Goal: Navigation & Orientation: Find specific page/section

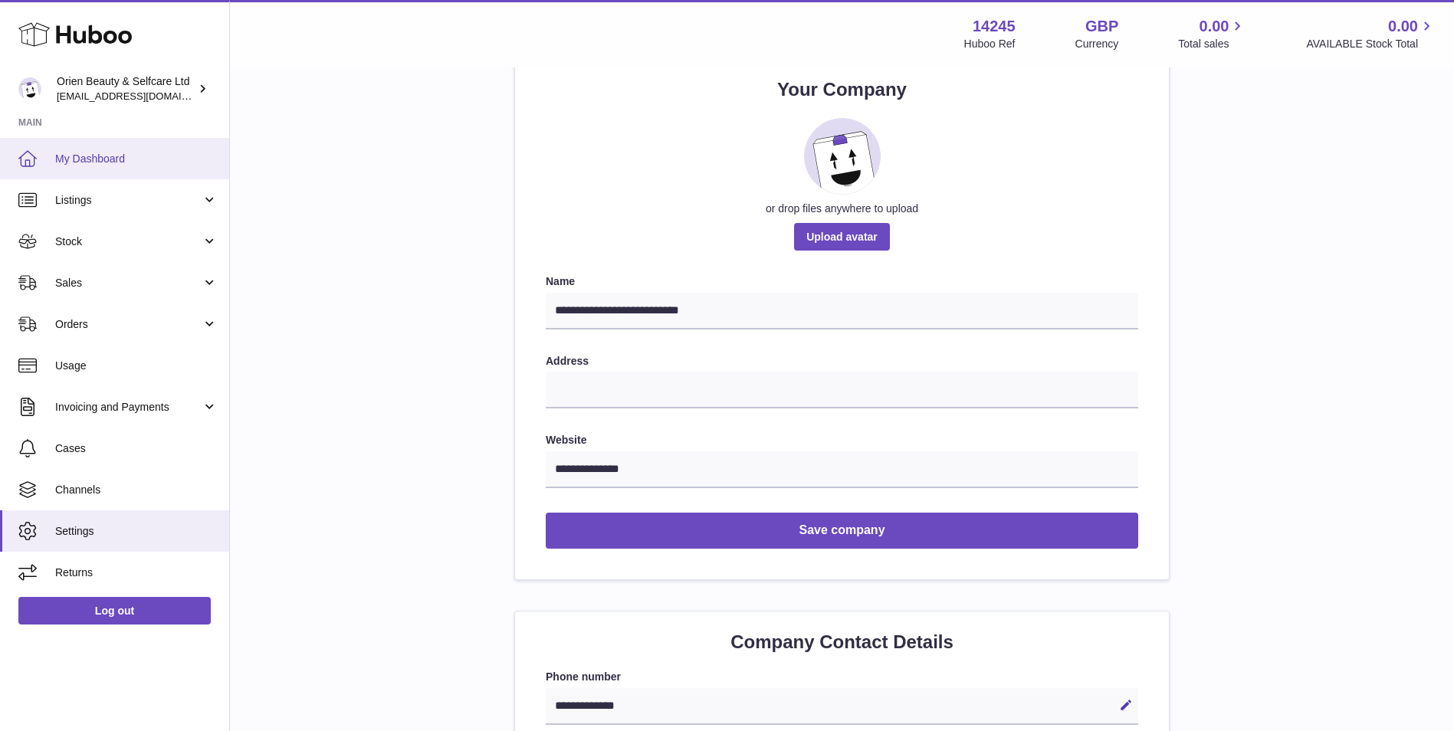
click at [163, 146] on link "My Dashboard" at bounding box center [114, 158] width 229 height 41
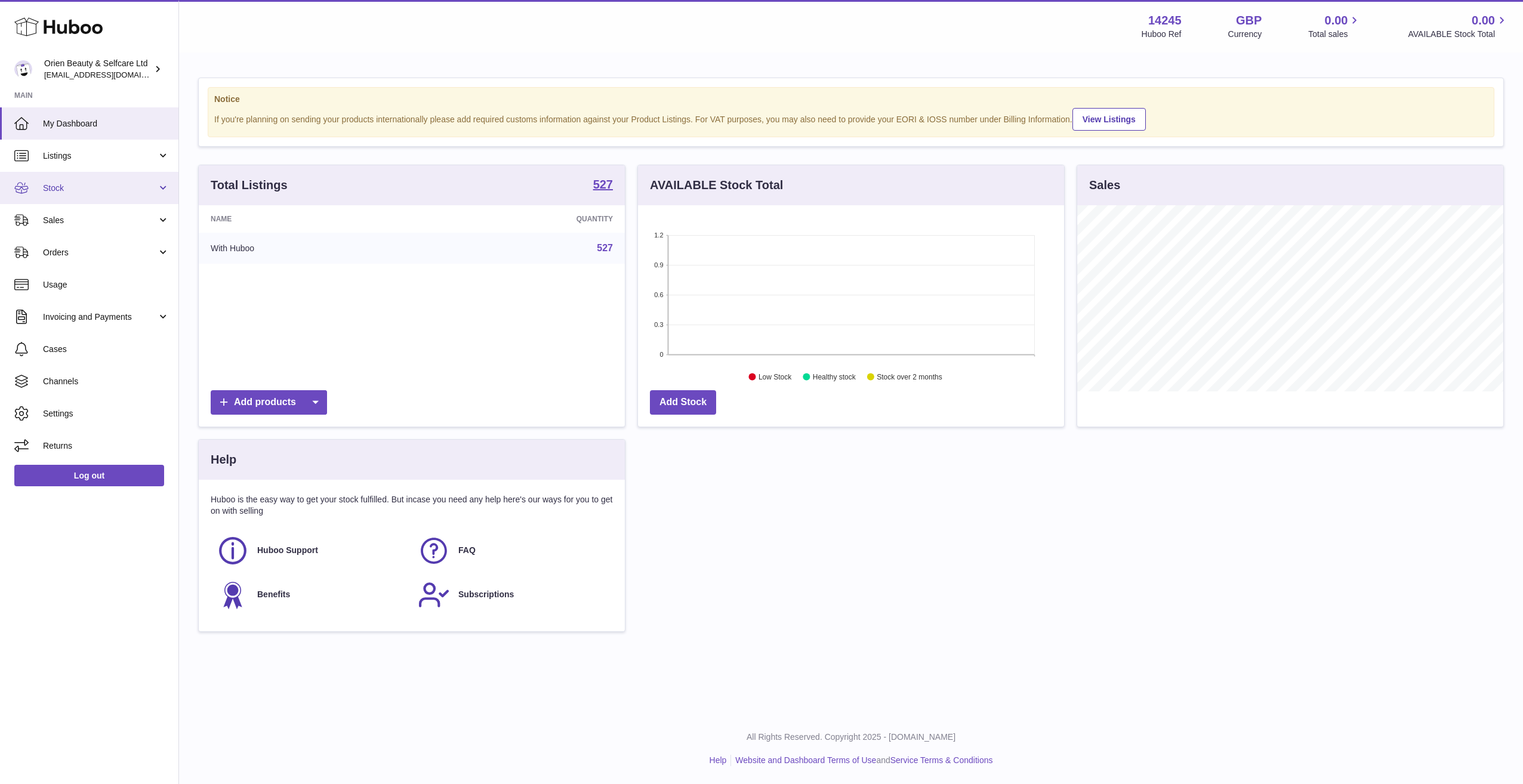
scroll to position [186, 426]
click at [93, 162] on link "Listings" at bounding box center [89, 155] width 178 height 32
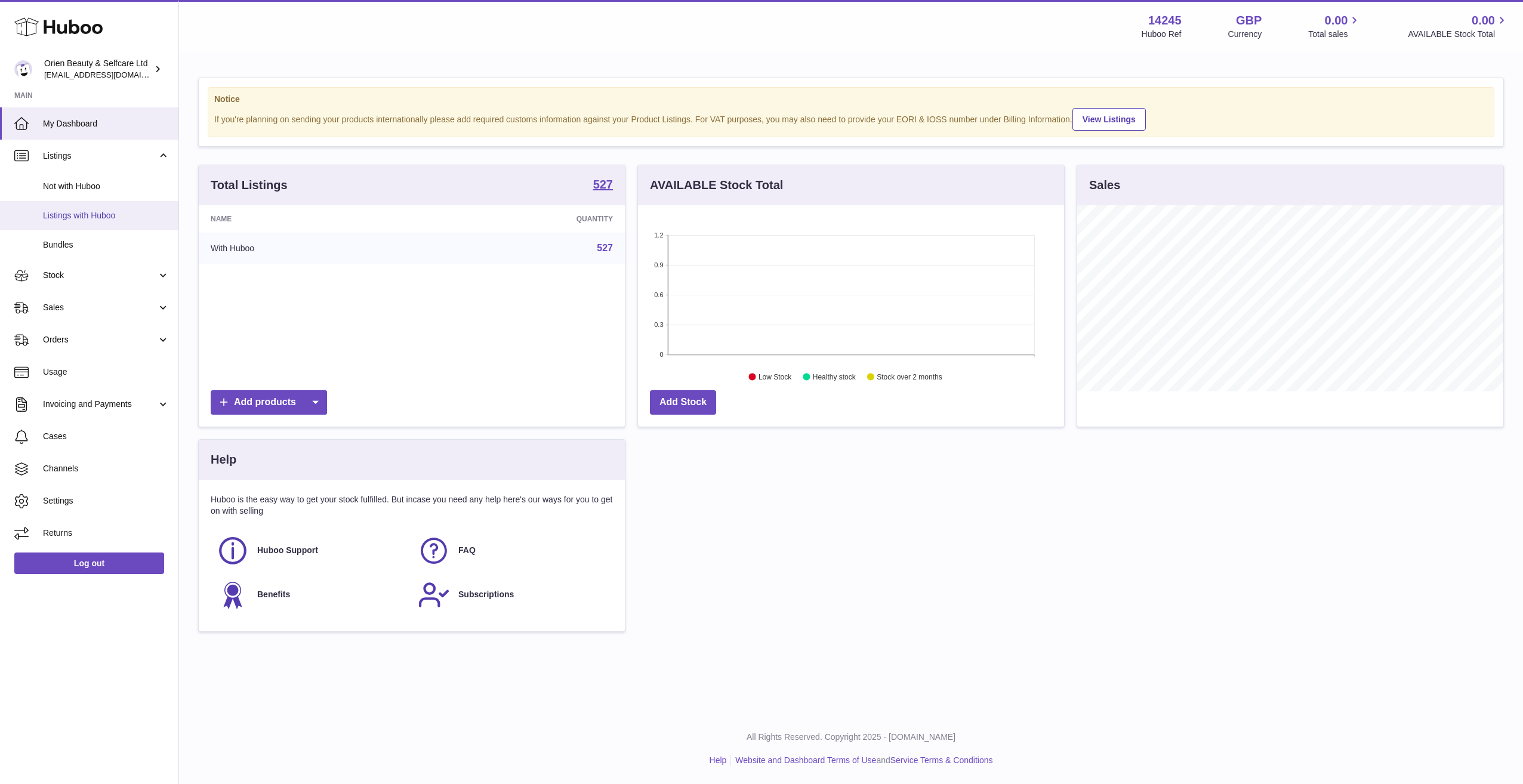
click at [104, 215] on span "Listings with Huboo" at bounding box center [106, 216] width 127 height 12
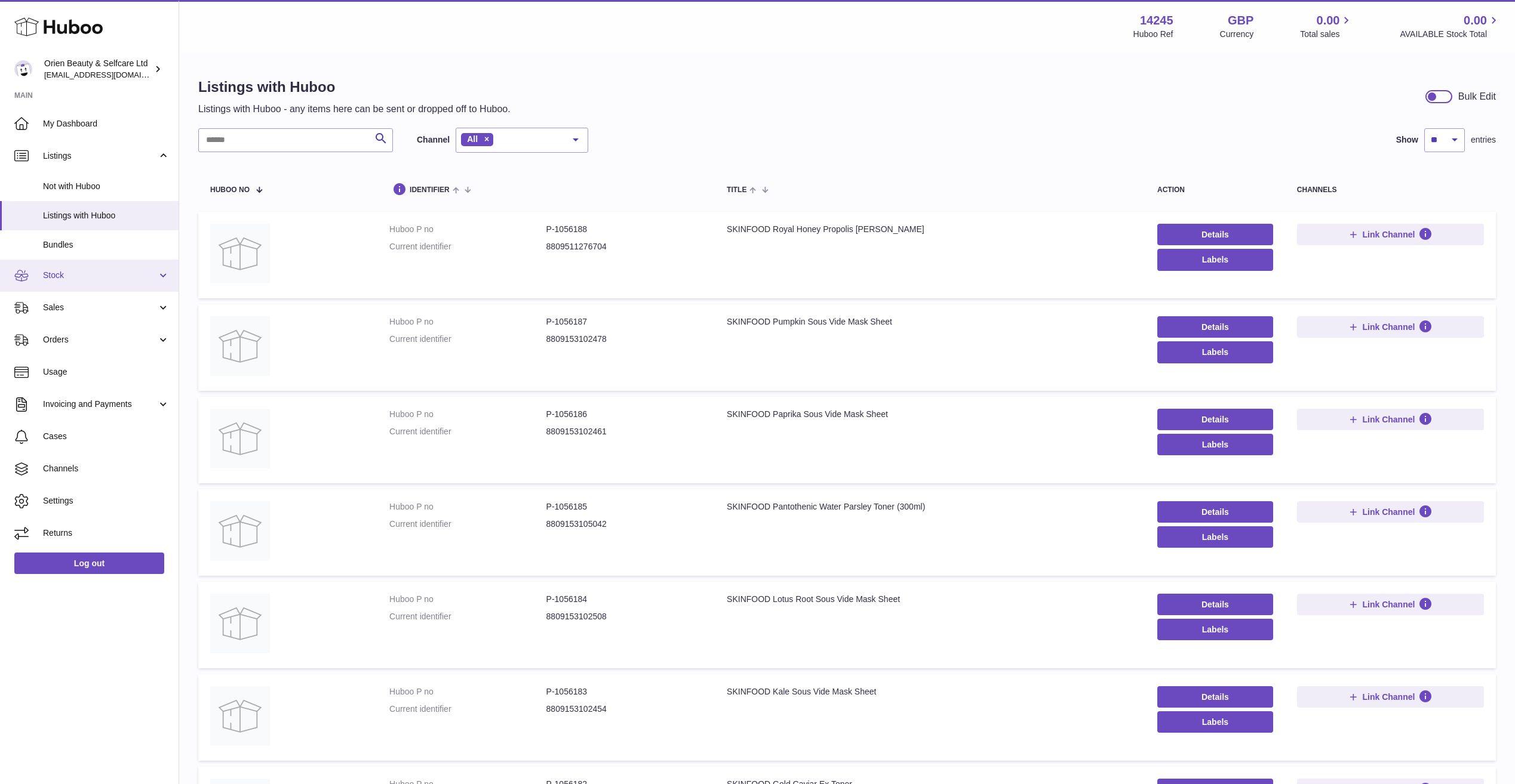
click at [98, 273] on span "Stock" at bounding box center [100, 276] width 114 height 12
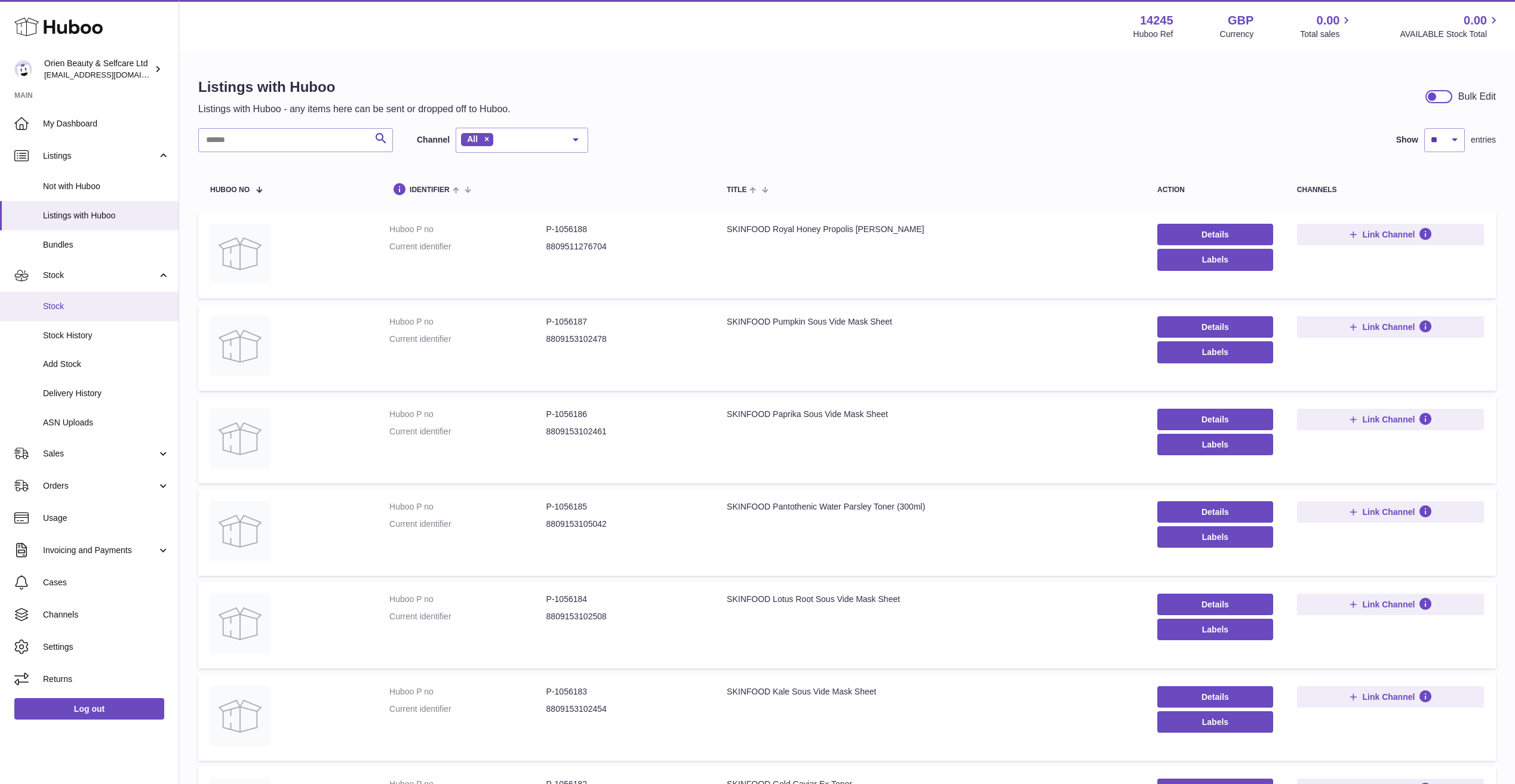
click at [97, 308] on span "Stock" at bounding box center [106, 306] width 127 height 12
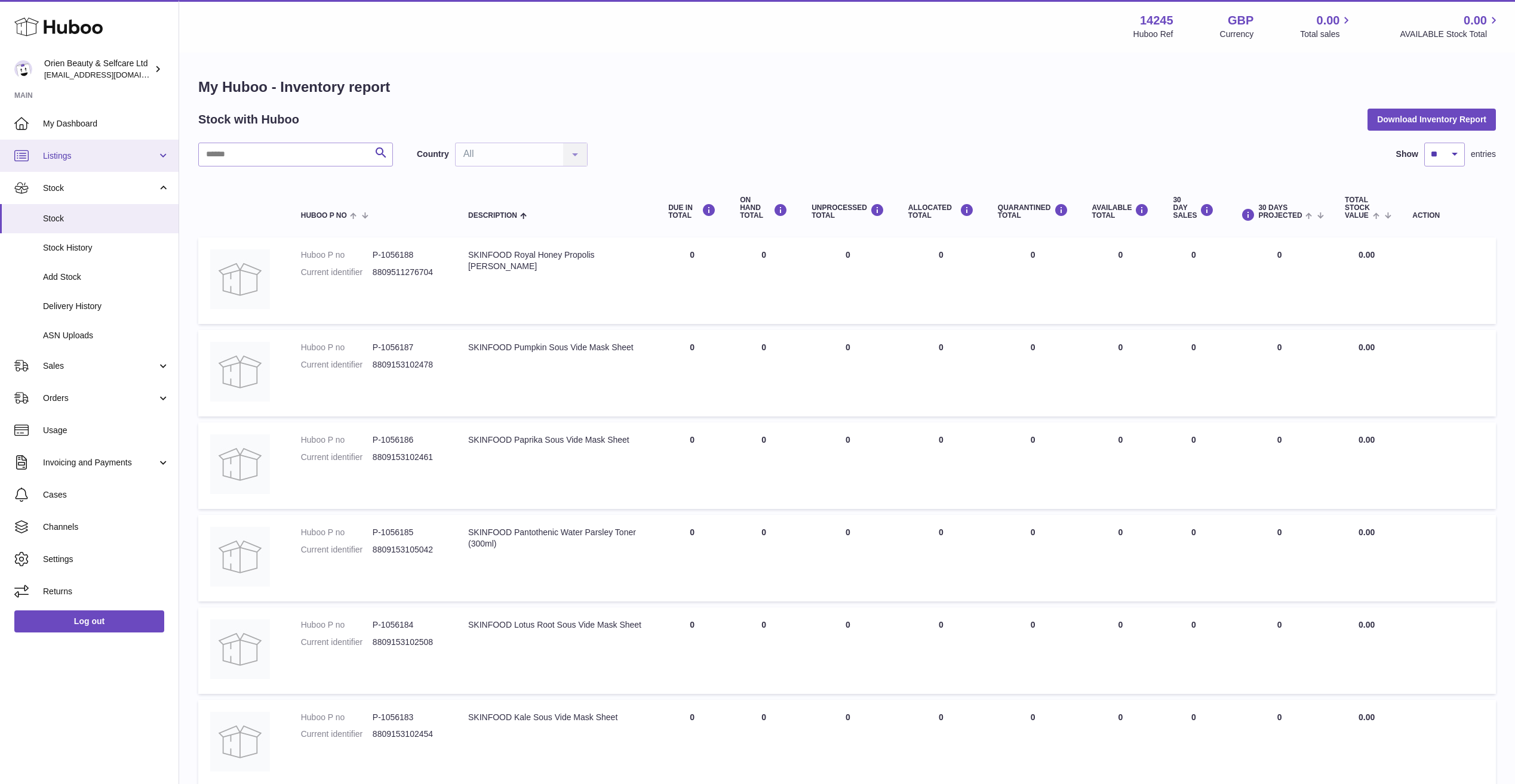
click at [89, 156] on span "Listings" at bounding box center [100, 156] width 114 height 12
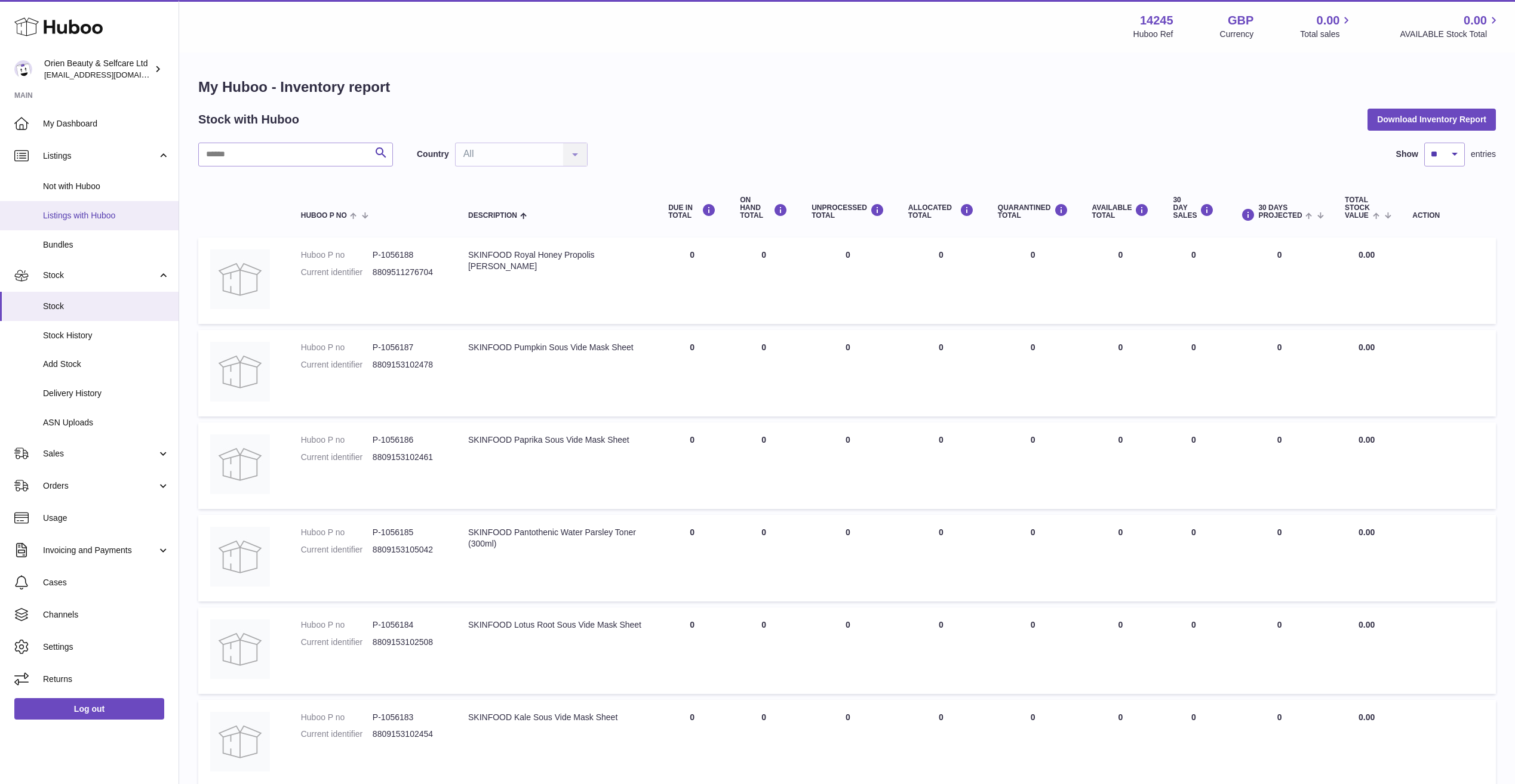
click at [120, 219] on span "Listings with Huboo" at bounding box center [106, 216] width 127 height 12
